Goal: Transaction & Acquisition: Book appointment/travel/reservation

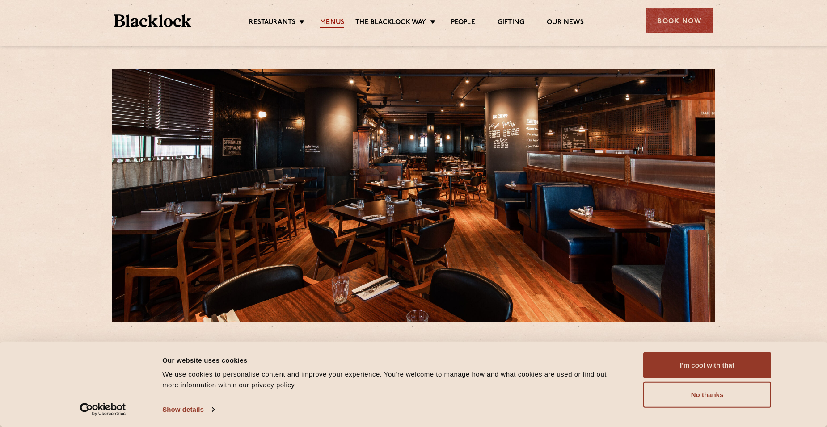
click at [333, 22] on link "Menus" at bounding box center [332, 23] width 24 height 10
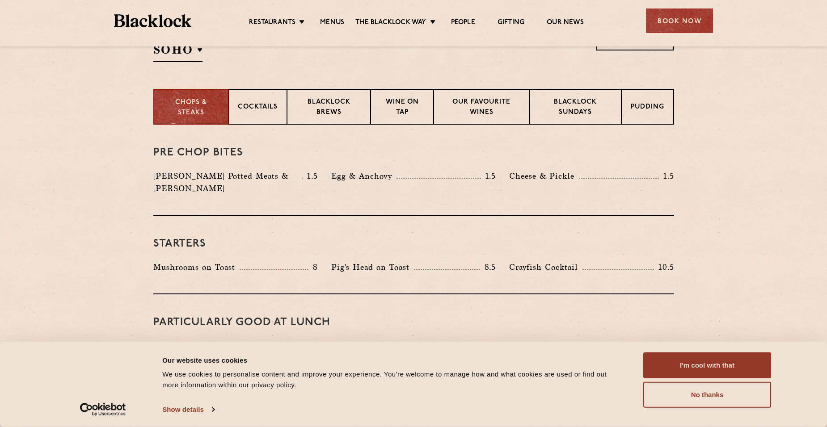
scroll to position [325, 0]
click at [265, 113] on p "Cocktails" at bounding box center [258, 107] width 40 height 11
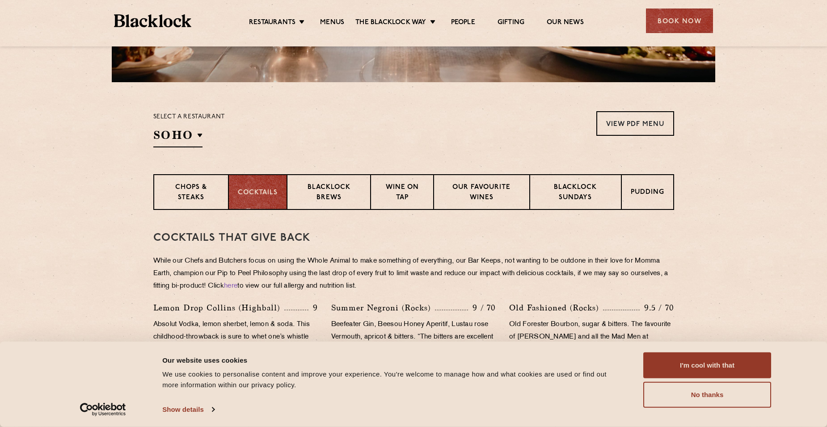
scroll to position [236, 0]
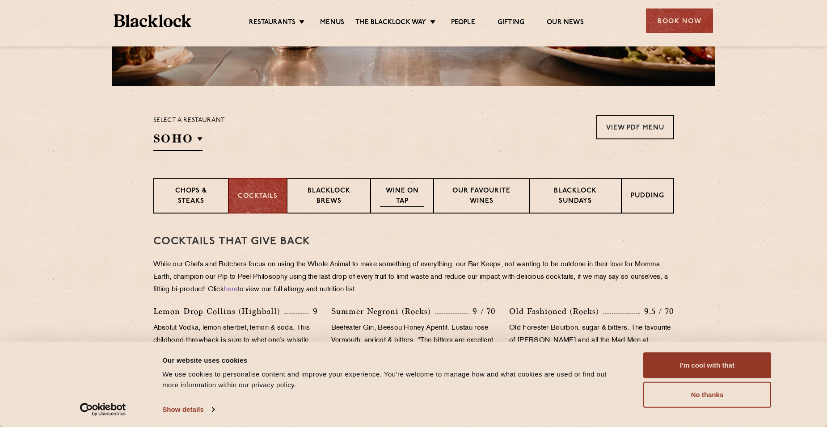
click at [406, 195] on p "Wine on Tap" at bounding box center [402, 196] width 44 height 21
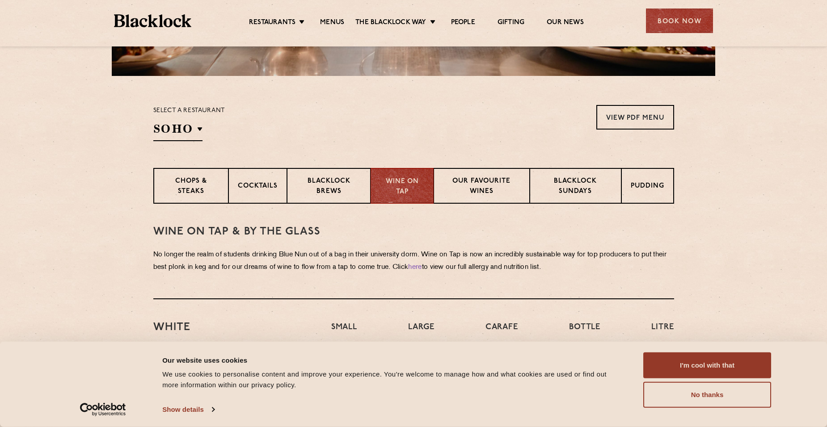
scroll to position [246, 0]
click at [192, 195] on p "Chops & Steaks" at bounding box center [191, 186] width 56 height 21
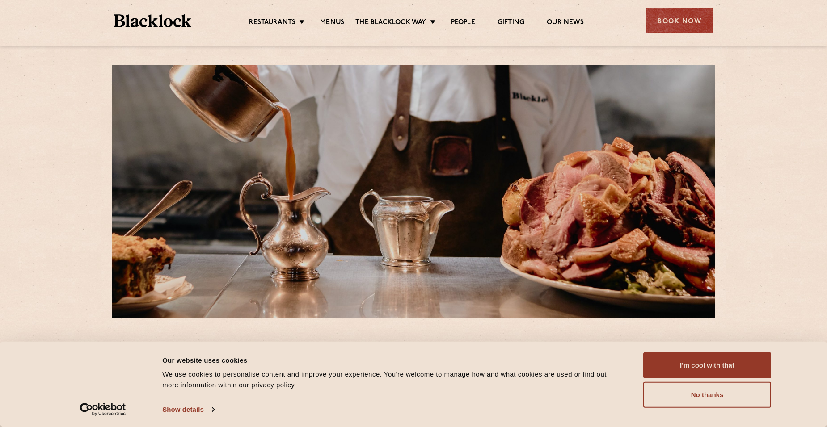
scroll to position [0, 0]
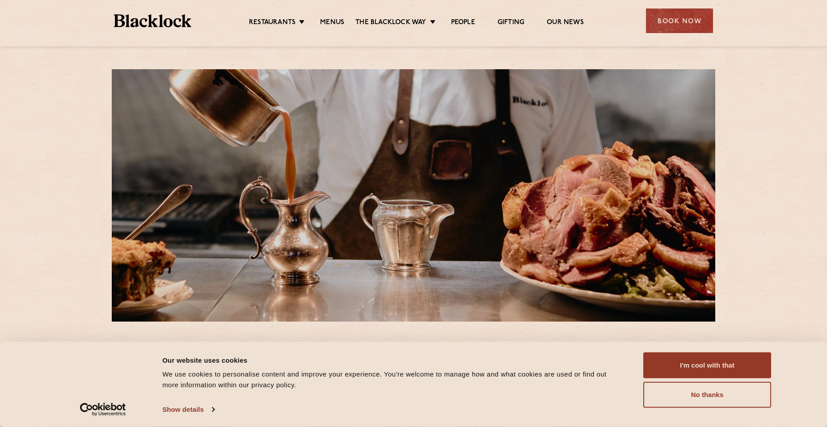
click at [166, 22] on img at bounding box center [152, 20] width 77 height 13
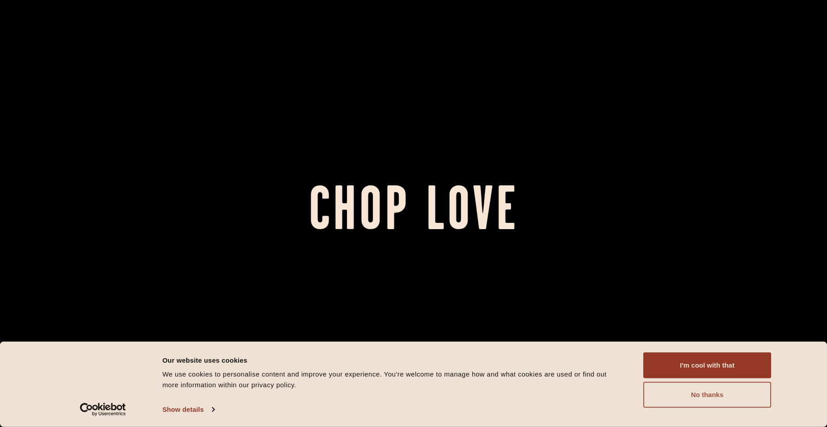
click at [708, 392] on button "No thanks" at bounding box center [707, 395] width 128 height 26
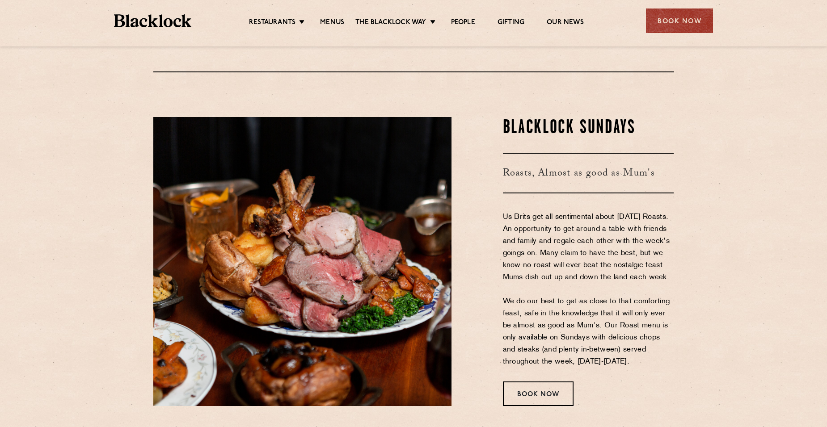
scroll to position [1165, 0]
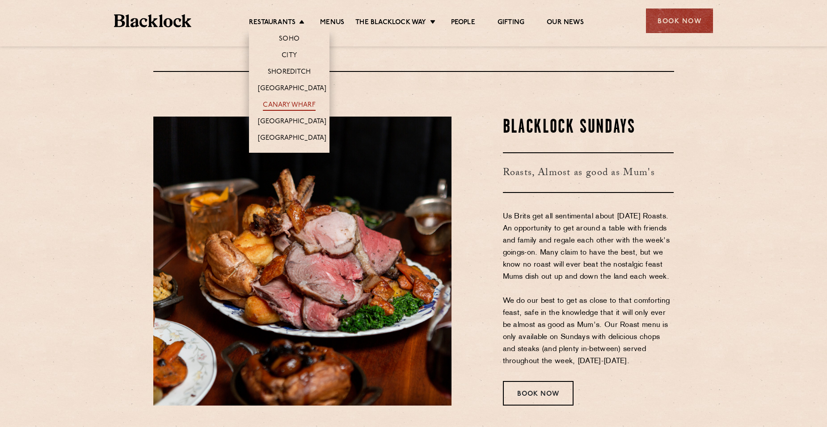
click at [302, 104] on link "Canary Wharf" at bounding box center [289, 106] width 52 height 10
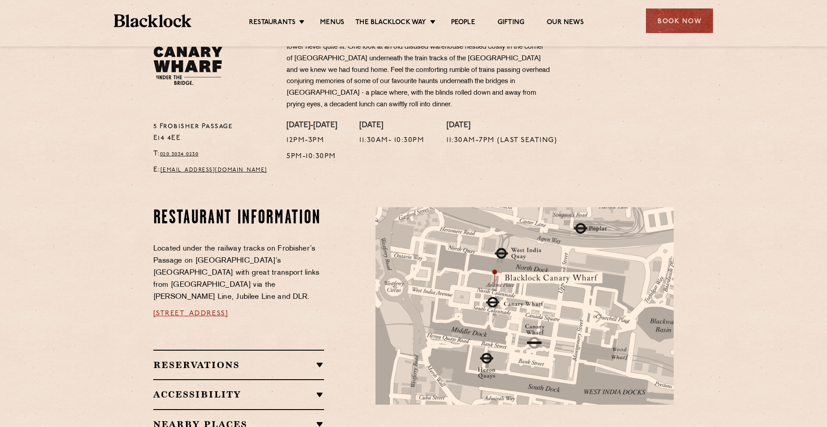
scroll to position [331, 0]
click at [321, 350] on div "Reservations WALK-INS Walk-ins are always warmly welcome. Do pop in and we’ll g…" at bounding box center [238, 365] width 171 height 30
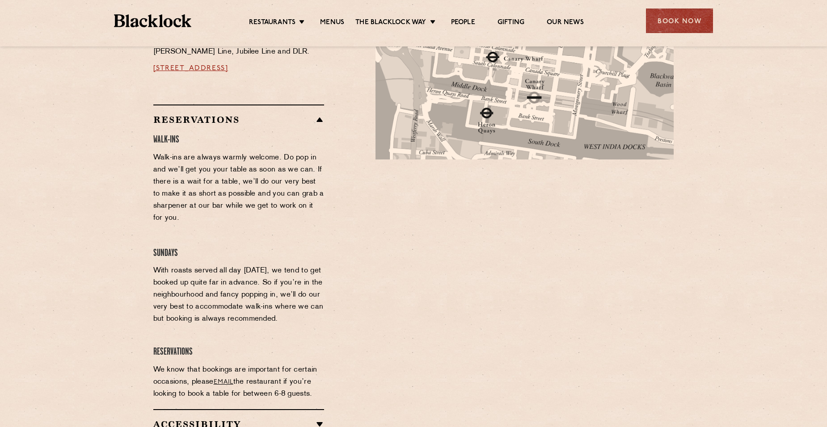
scroll to position [576, 0]
